Goal: Task Accomplishment & Management: Use online tool/utility

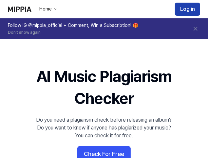
click at [190, 8] on button "Log in" at bounding box center [187, 9] width 25 height 13
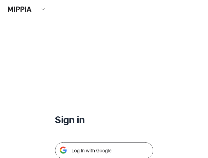
click at [126, 147] on img at bounding box center [104, 150] width 98 height 16
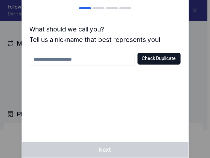
click at [82, 60] on input "text" at bounding box center [82, 59] width 105 height 13
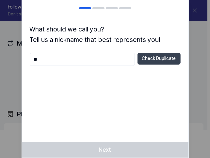
type input "**"
click at [155, 59] on button "Check Duplicate" at bounding box center [159, 59] width 43 height 12
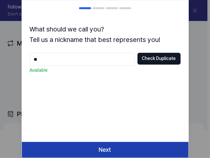
click at [115, 149] on button "Next" at bounding box center [105, 149] width 167 height 16
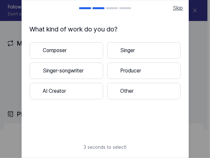
click at [179, 10] on span "Skip" at bounding box center [178, 8] width 10 height 8
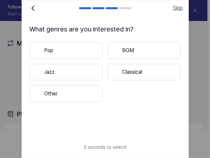
click at [176, 9] on span "Skip" at bounding box center [178, 8] width 10 height 8
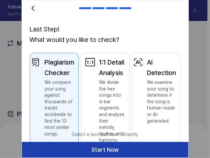
click at [129, 150] on button "Start Now" at bounding box center [105, 149] width 167 height 16
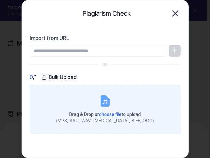
click at [90, 110] on div "Drag & Drop or choose file to upload" at bounding box center [105, 114] width 98 height 8
click at [0, 0] on input "Drag & Drop or choose file to upload (MP3, AAC, WAV, FLAC, AIFF, OGG)" at bounding box center [0, 0] width 0 height 0
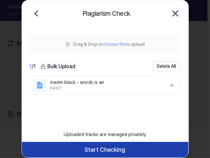
click at [145, 147] on button "Start Checking" at bounding box center [105, 149] width 167 height 16
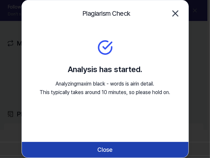
click at [128, 149] on button "Close" at bounding box center [105, 149] width 167 height 16
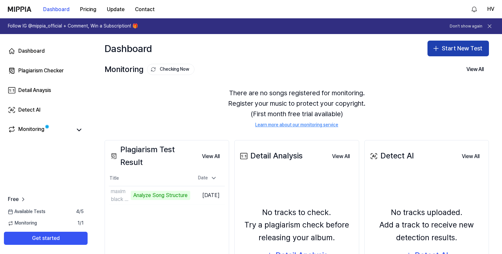
click at [210, 51] on button "Start New Test" at bounding box center [457, 49] width 61 height 16
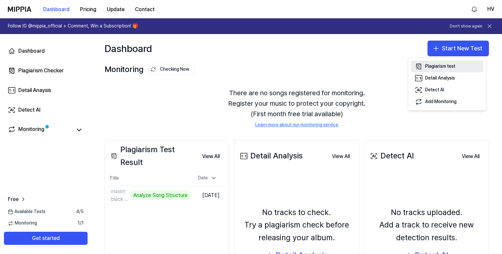
click at [210, 67] on div "Plagiarism test" at bounding box center [440, 66] width 30 height 7
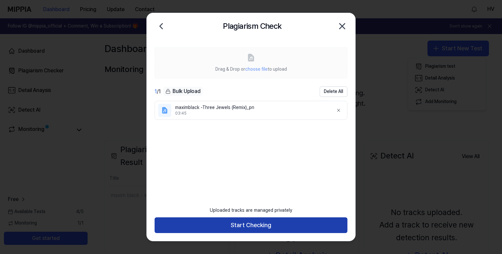
click at [210, 157] on button "Start Checking" at bounding box center [251, 225] width 193 height 16
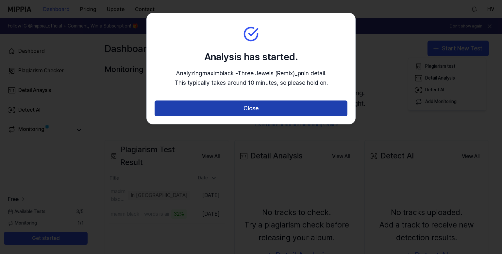
click at [210, 104] on button "Close" at bounding box center [251, 108] width 193 height 16
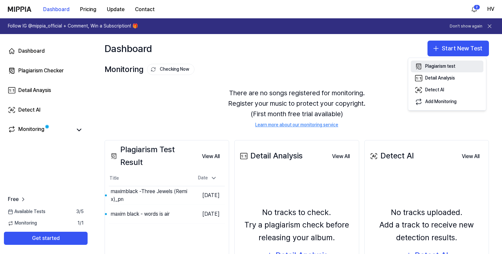
click at [210, 63] on div "Plagiarism test" at bounding box center [440, 66] width 30 height 7
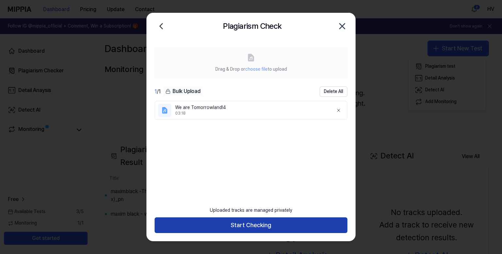
click at [210, 157] on button "Start Checking" at bounding box center [251, 225] width 193 height 16
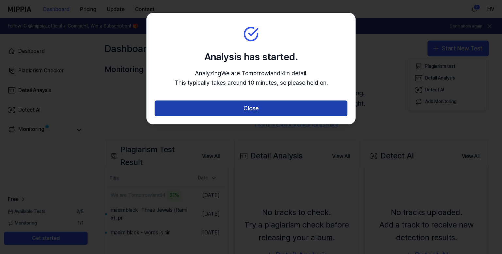
click at [210, 111] on button "Close" at bounding box center [251, 108] width 193 height 16
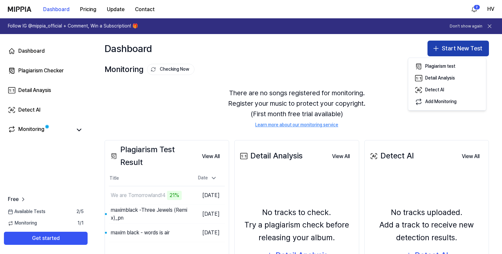
click at [210, 49] on button "Start New Test" at bounding box center [457, 49] width 61 height 16
click at [210, 47] on button "Start New Test" at bounding box center [457, 49] width 61 height 16
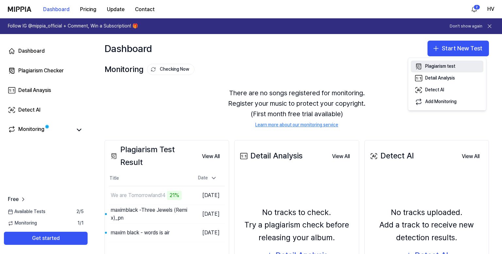
click at [210, 66] on div "Plagiarism test" at bounding box center [440, 66] width 30 height 7
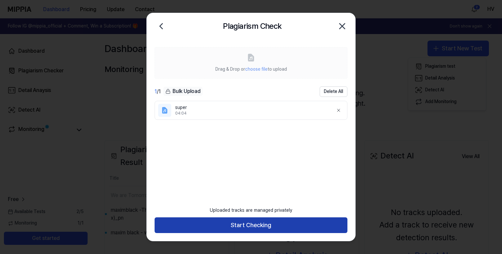
click at [210, 157] on button "Start Checking" at bounding box center [251, 225] width 193 height 16
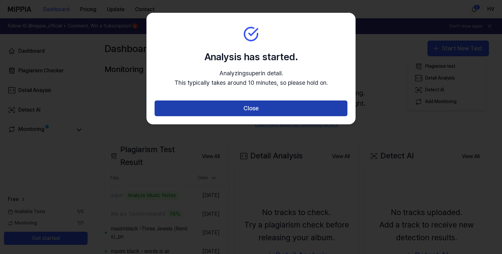
click at [210, 108] on button "Close" at bounding box center [251, 108] width 193 height 16
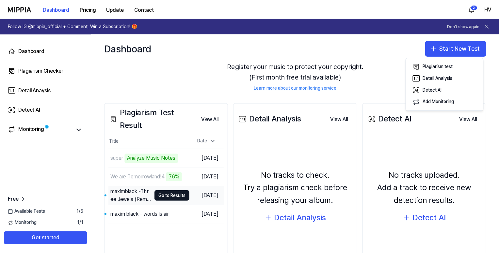
scroll to position [77, 0]
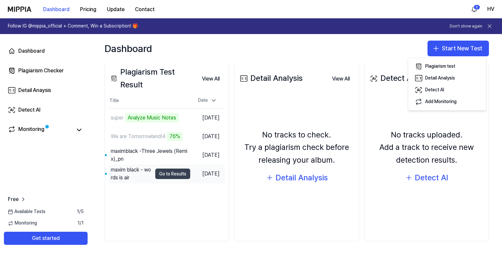
click at [180, 157] on button "Go to Results" at bounding box center [172, 173] width 35 height 10
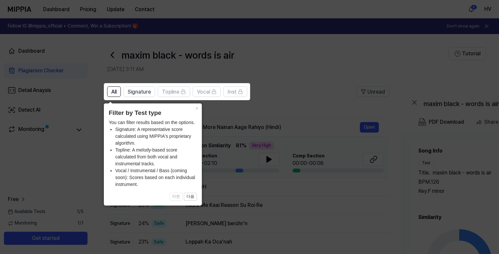
click at [210, 115] on icon at bounding box center [251, 127] width 502 height 254
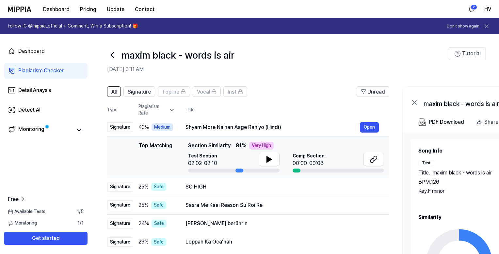
drag, startPoint x: 452, startPoint y: 230, endPoint x: 444, endPoint y: 227, distance: 8.4
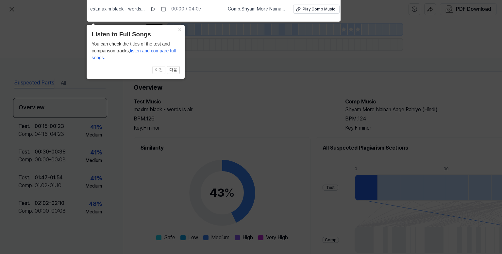
click at [191, 133] on icon at bounding box center [251, 125] width 502 height 257
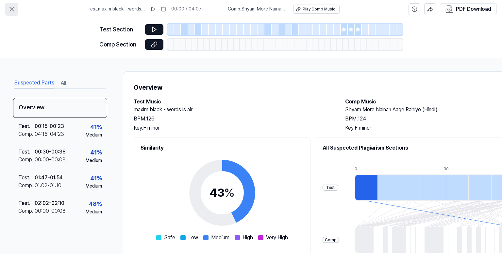
click at [10, 8] on icon at bounding box center [12, 9] width 4 height 4
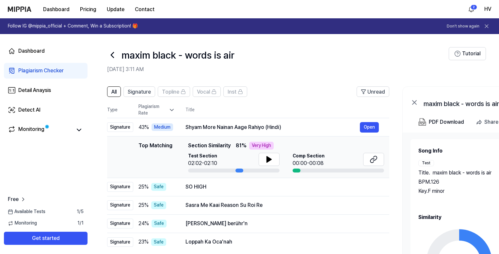
click at [113, 54] on icon at bounding box center [112, 55] width 10 height 10
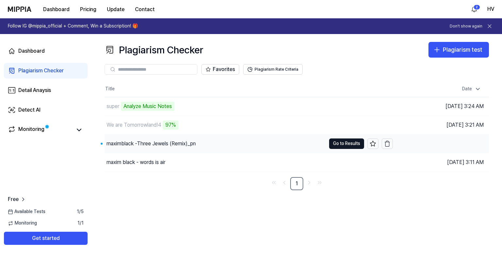
click at [210, 140] on div "maximblack -Three Jewels (Remix)_pn" at bounding box center [215, 143] width 221 height 18
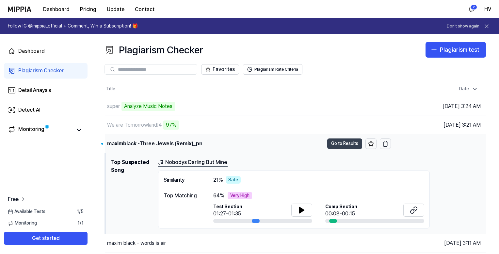
click at [210, 143] on button "Go to Results" at bounding box center [344, 143] width 35 height 10
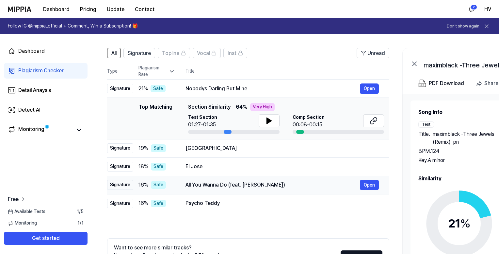
scroll to position [65, 0]
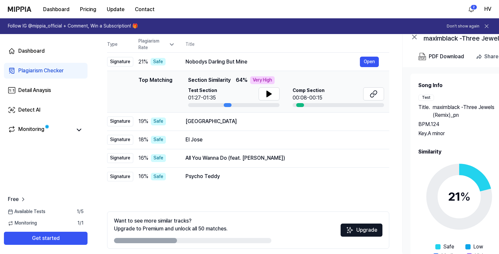
click at [210, 157] on icon at bounding box center [460, 197] width 82 height 82
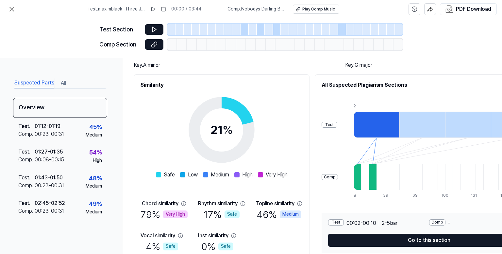
scroll to position [62, 0]
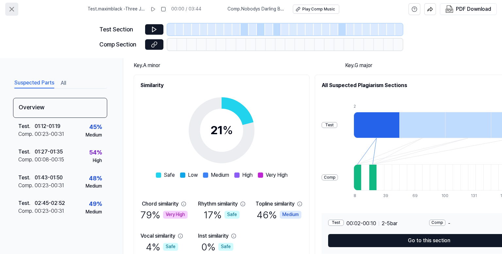
click at [13, 8] on icon at bounding box center [12, 9] width 8 height 8
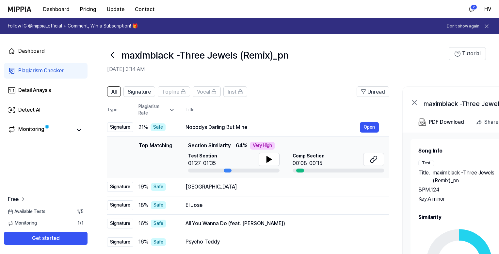
click at [114, 55] on icon at bounding box center [112, 55] width 10 height 10
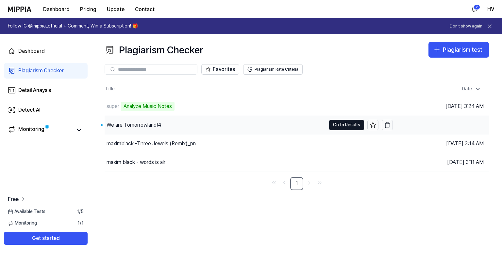
click at [210, 123] on div "We are Tomorrowland!4" at bounding box center [215, 125] width 221 height 18
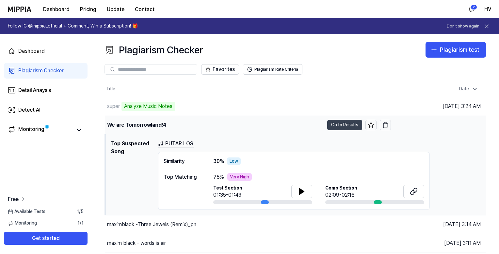
click at [210, 126] on button "Go to Results" at bounding box center [344, 125] width 35 height 10
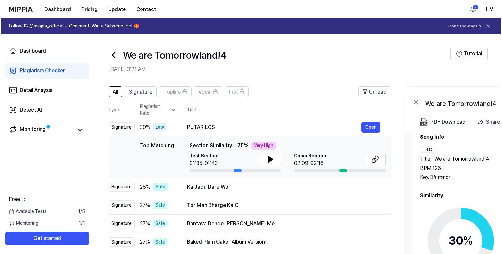
scroll to position [20, 0]
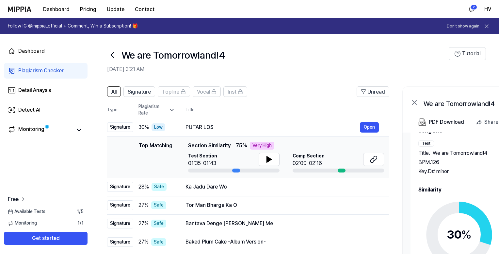
click at [210, 157] on icon at bounding box center [460, 234] width 82 height 82
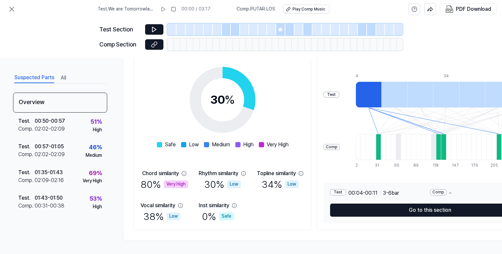
scroll to position [0, 0]
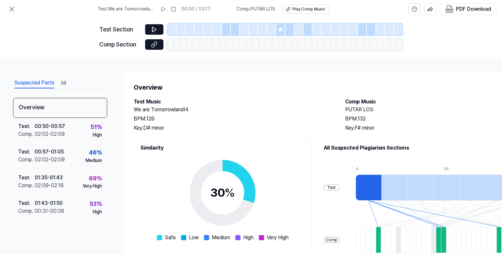
click at [210, 29] on div at bounding box center [226, 30] width 9 height 12
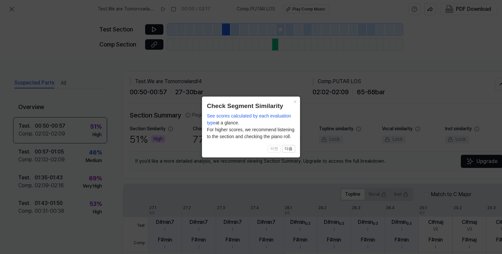
click at [154, 33] on icon at bounding box center [251, 127] width 502 height 254
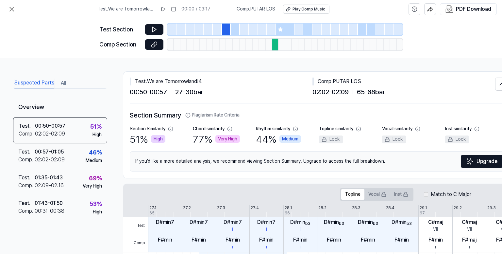
click at [154, 33] on button at bounding box center [154, 29] width 18 height 10
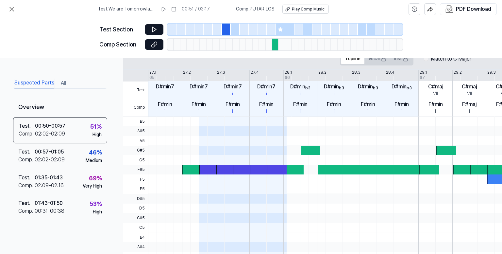
scroll to position [66, 0]
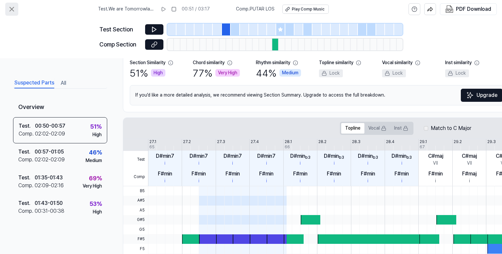
click at [12, 8] on icon at bounding box center [12, 9] width 8 height 8
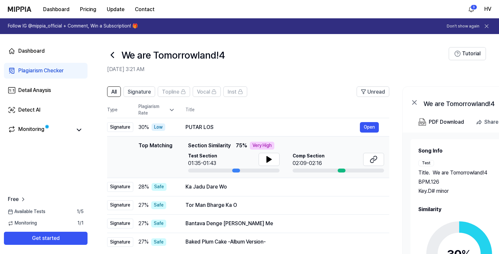
click at [110, 53] on icon at bounding box center [112, 55] width 10 height 10
